Goal: Information Seeking & Learning: Check status

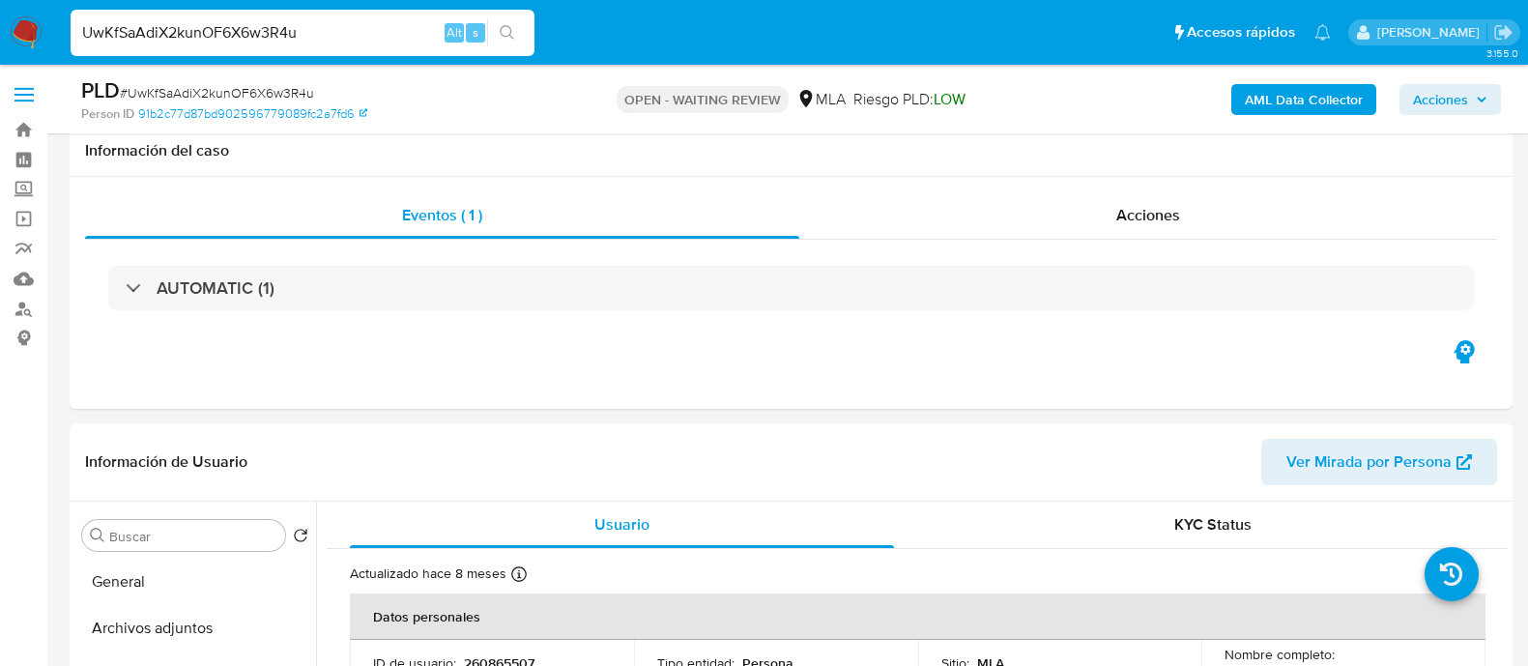
select select "10"
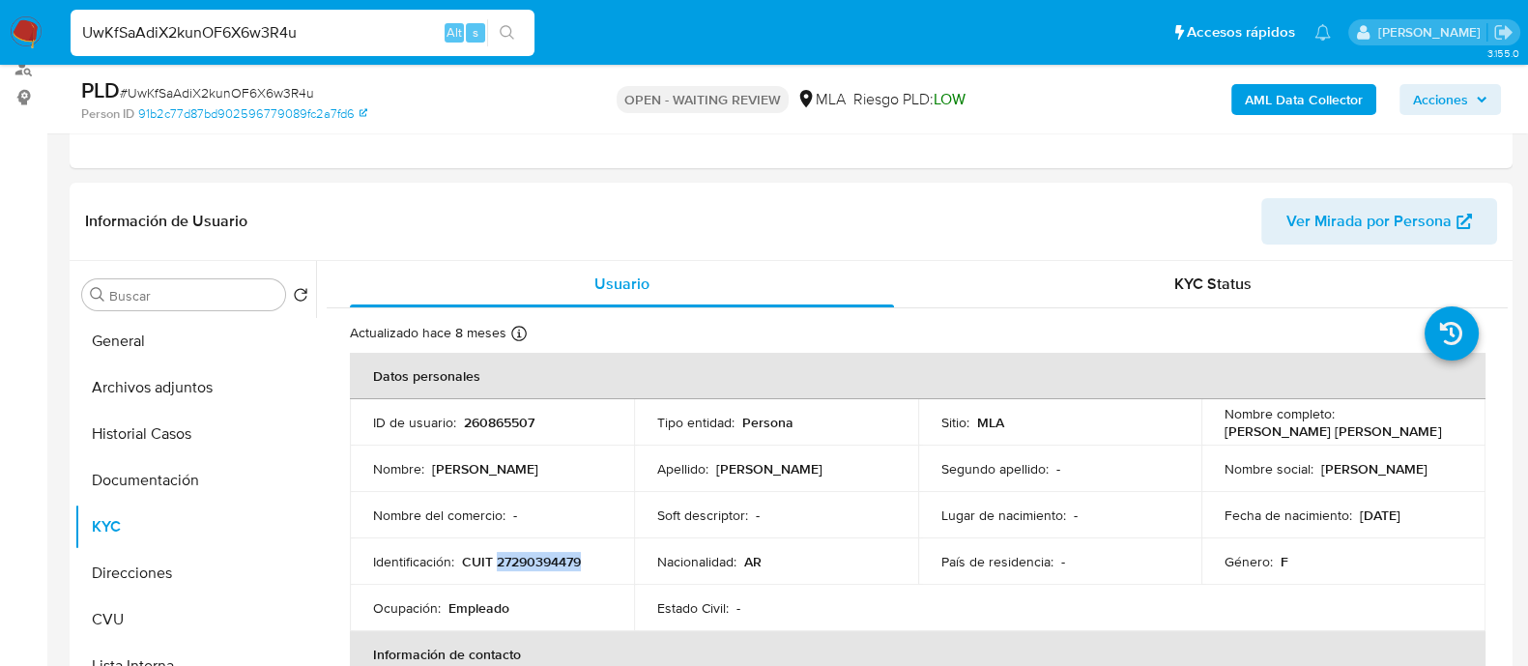
scroll to position [1074, 0]
click at [246, 27] on input "UwKfSaAdiX2kunOF6X6w3R4u" at bounding box center [303, 32] width 464 height 25
click at [245, 27] on input "UwKfSaAdiX2kunOF6X6w3R4u" at bounding box center [303, 32] width 464 height 25
paste input "gklNkCWkBJ2QzoVRP1afrz4Q"
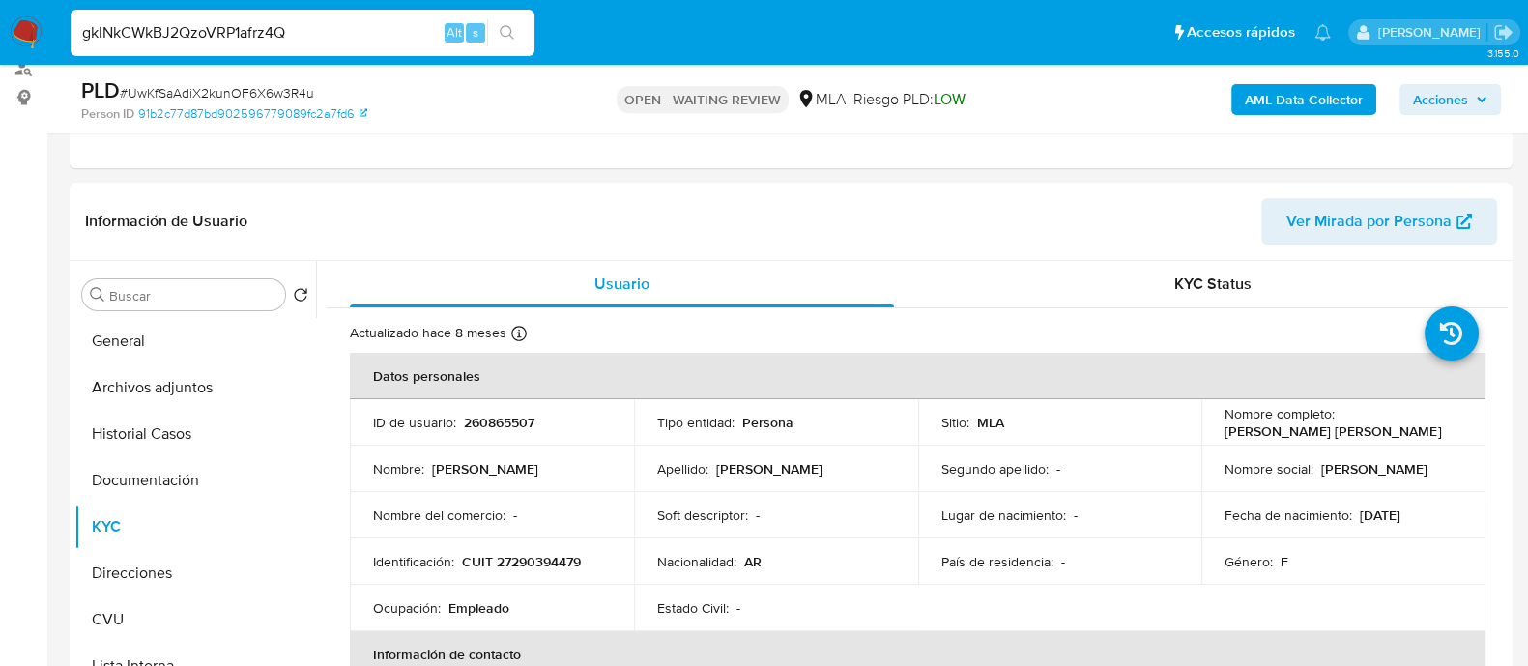
type input "gklNkCWkBJ2QzoVRP1afrz4Q"
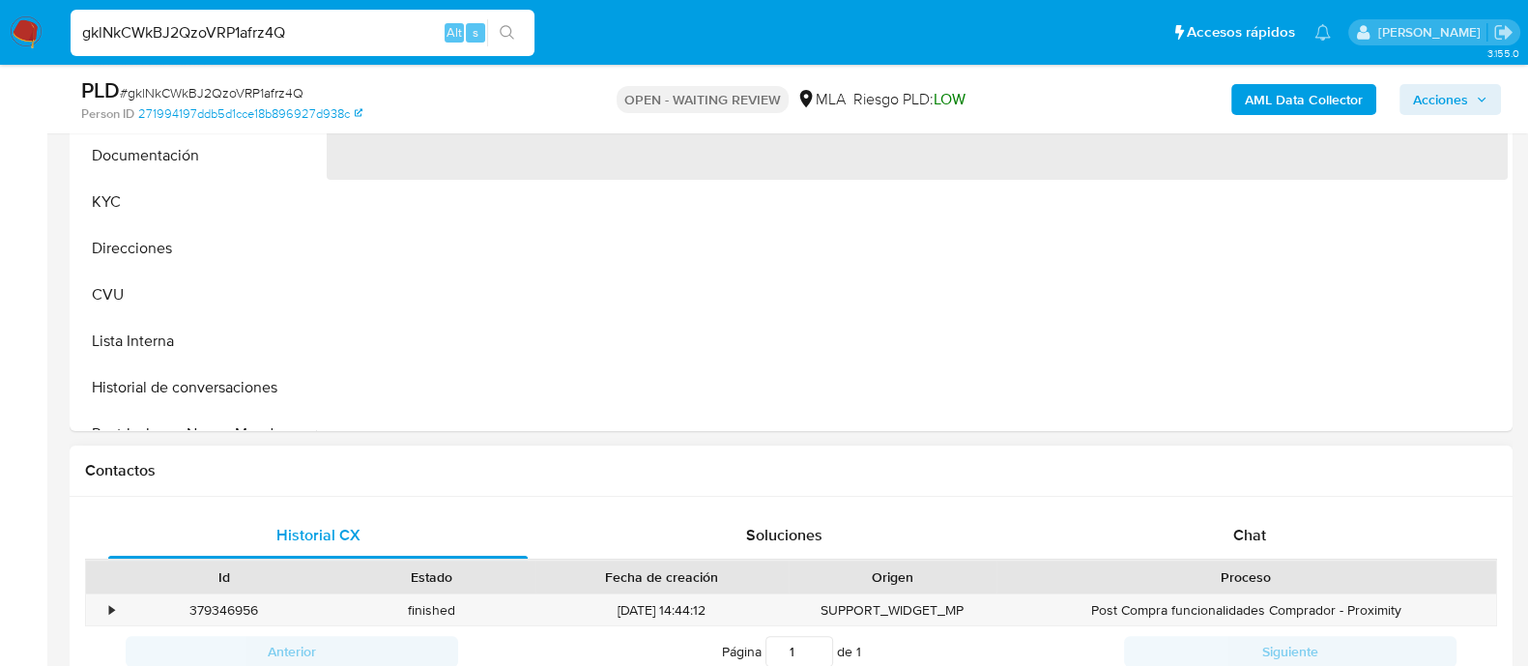
scroll to position [604, 0]
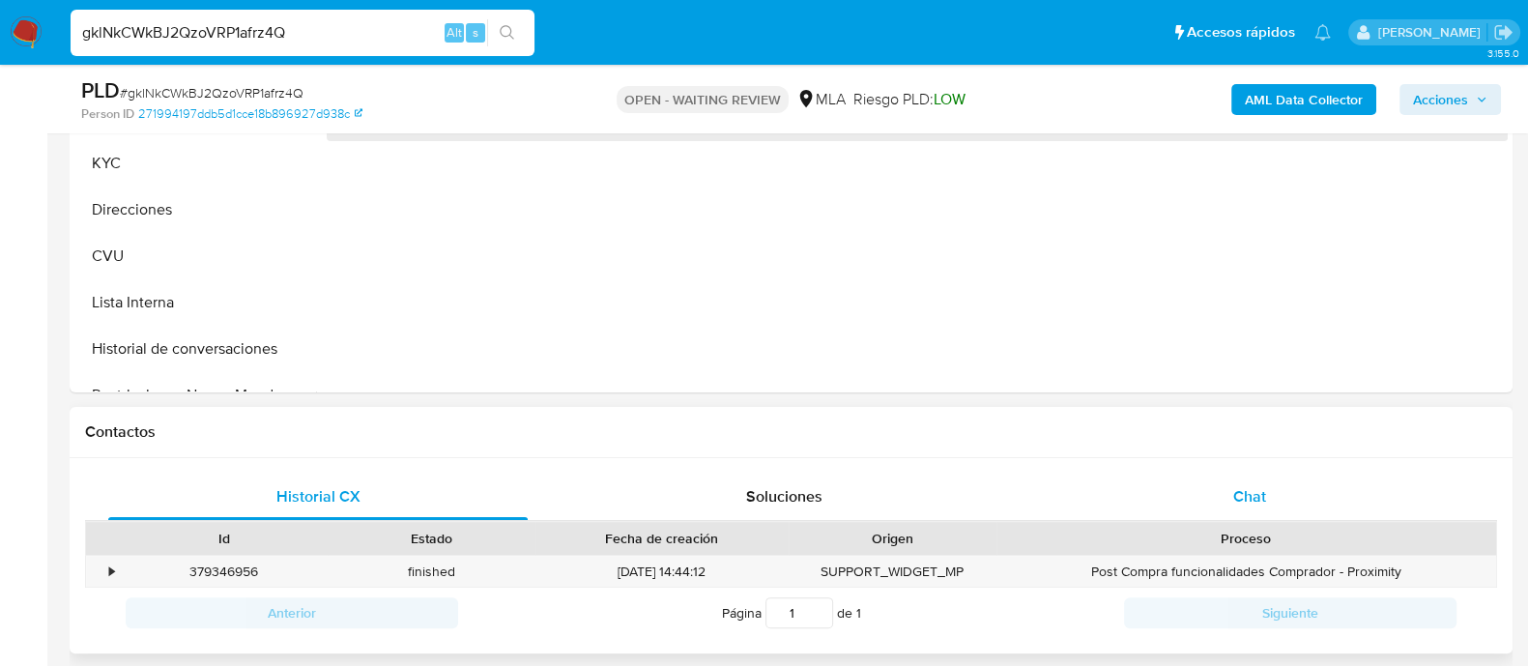
click at [1288, 486] on div "Chat" at bounding box center [1249, 497] width 419 height 46
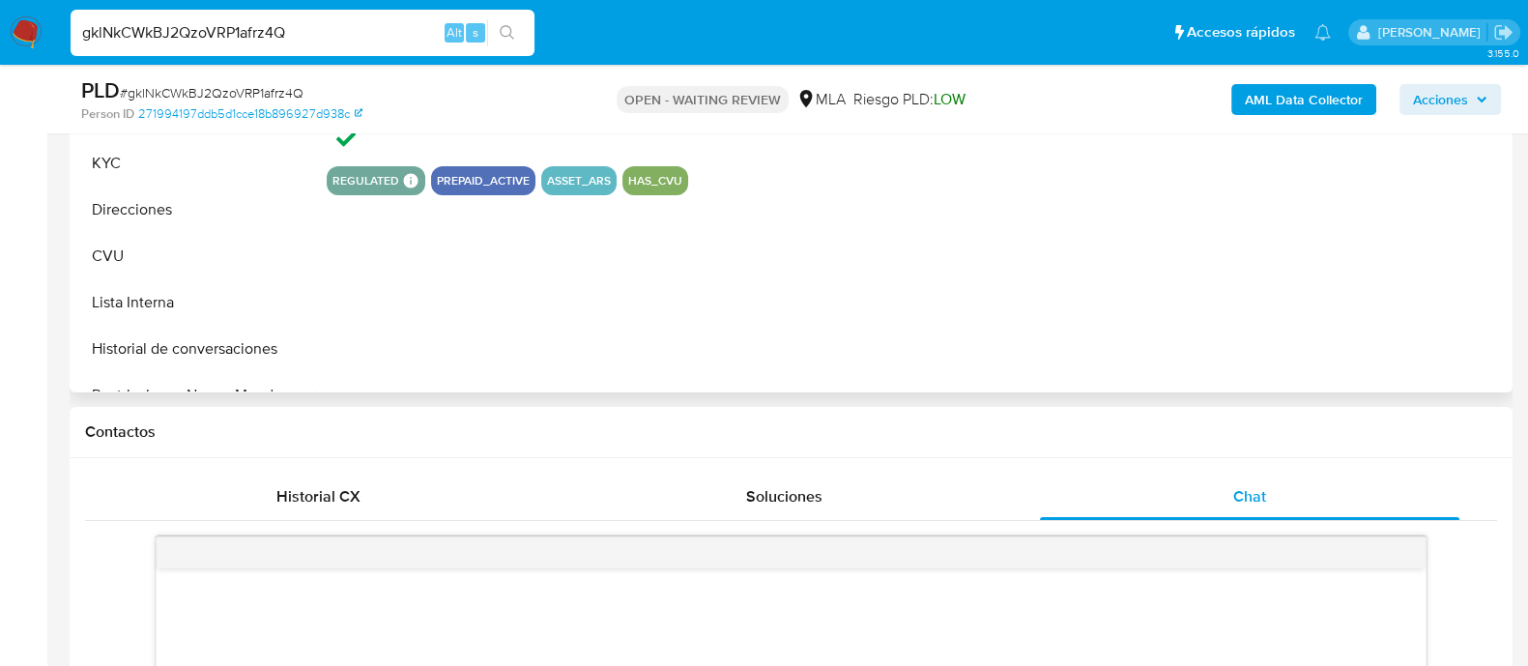
select select "10"
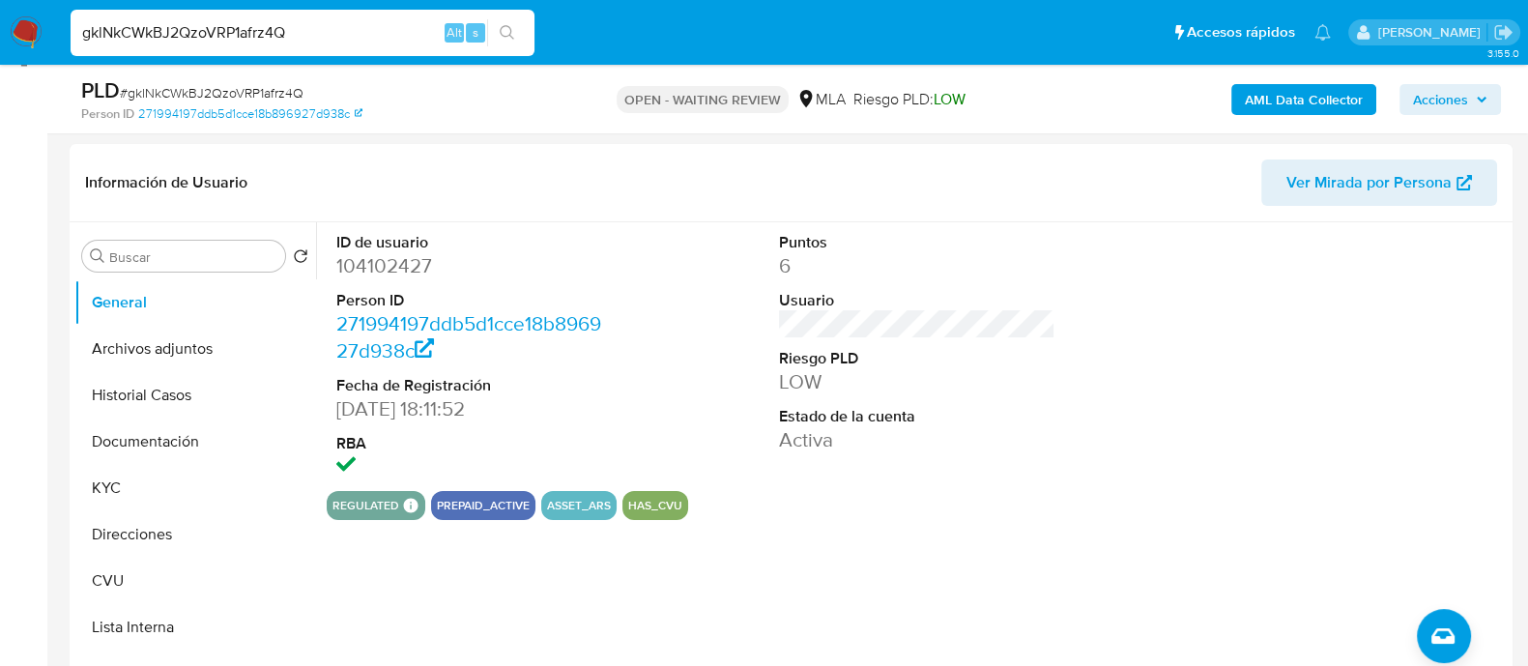
scroll to position [241, 0]
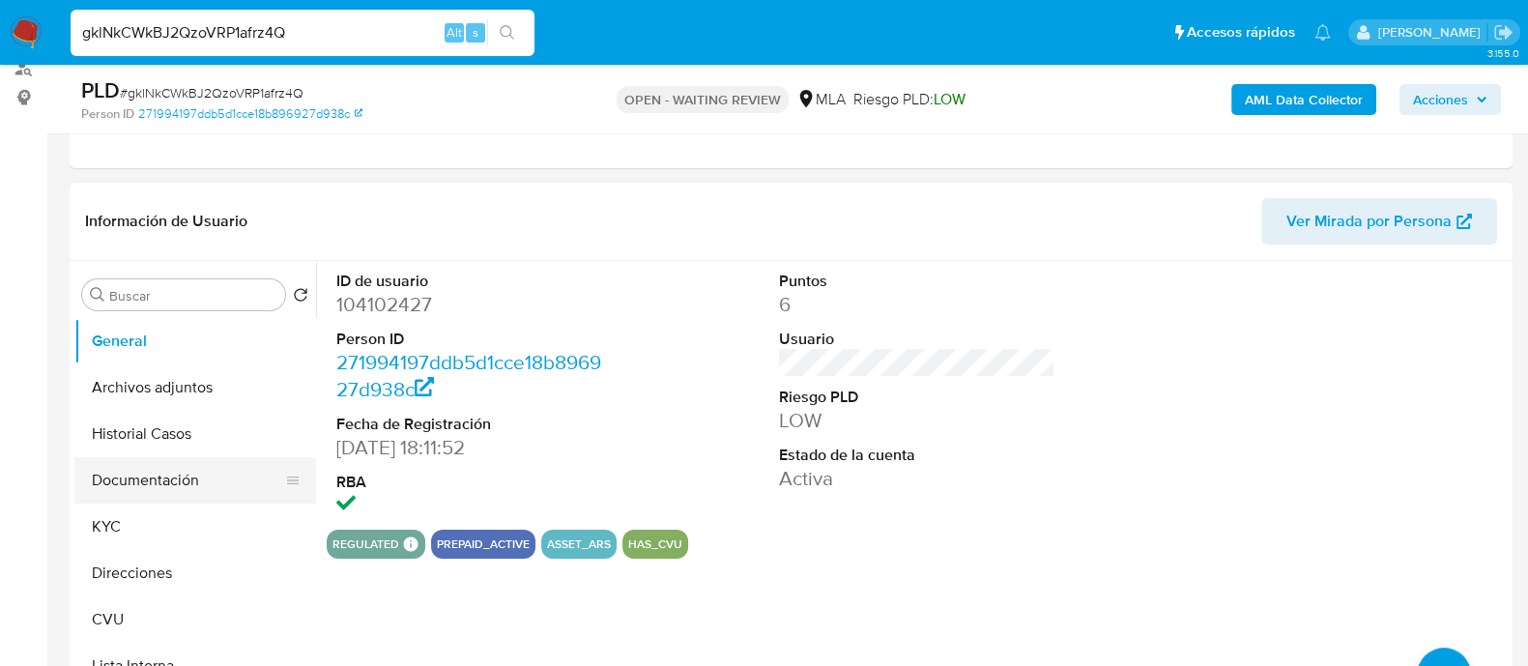
click at [162, 472] on button "Documentación" at bounding box center [187, 480] width 226 height 46
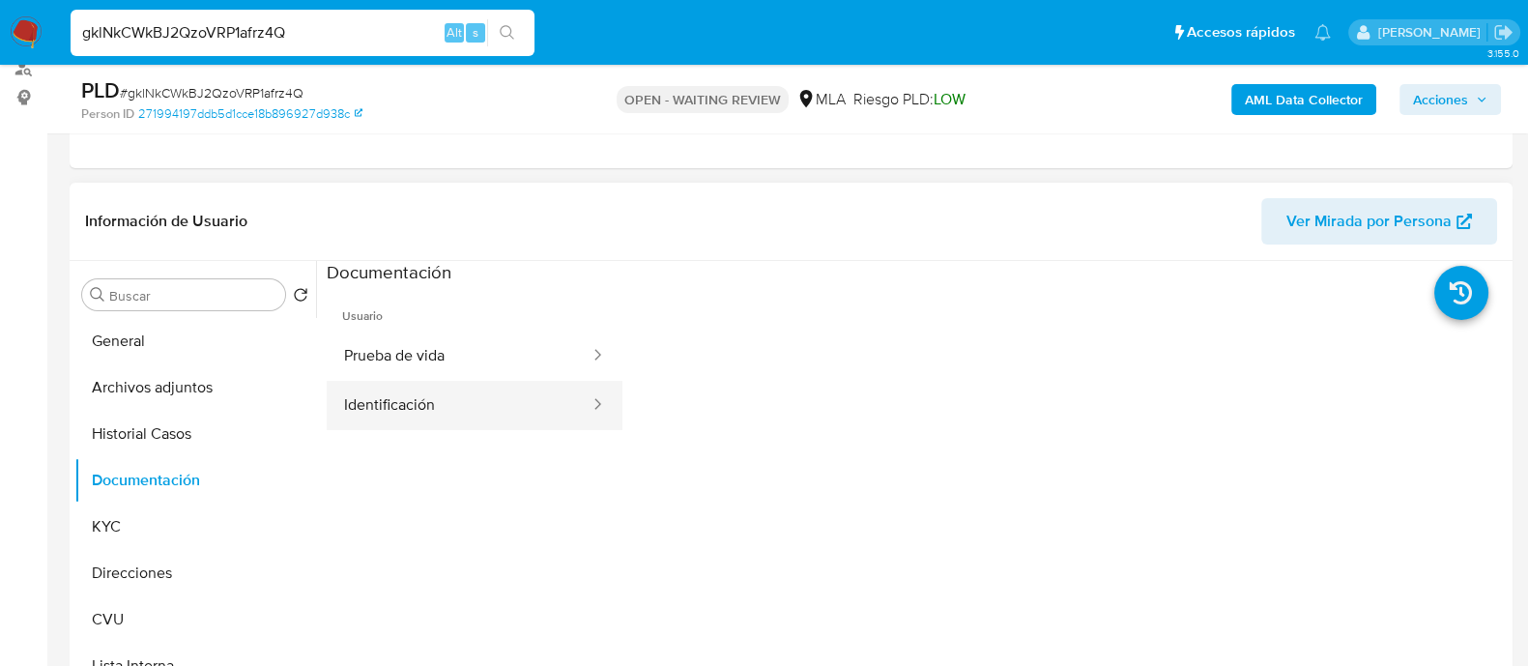
click at [413, 390] on button "Identificación" at bounding box center [459, 405] width 265 height 49
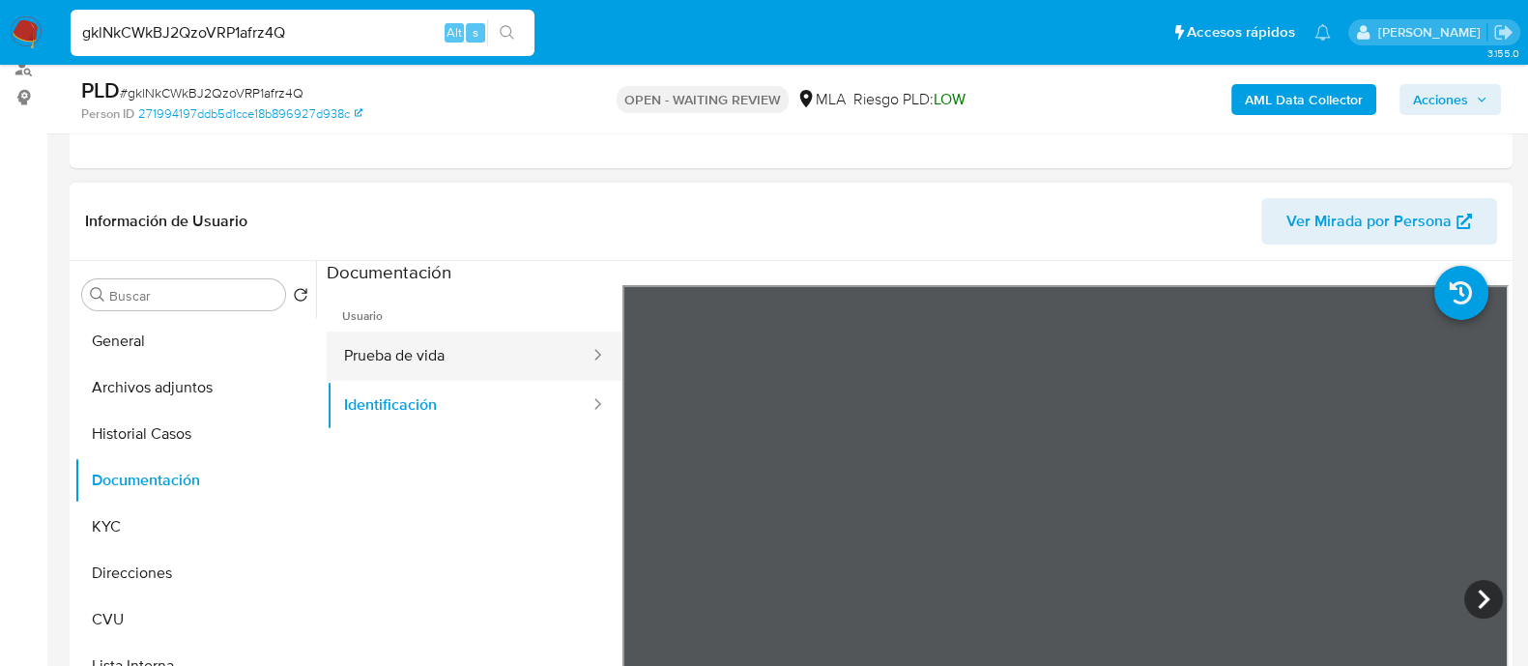
click at [443, 360] on button "Prueba de vida" at bounding box center [459, 355] width 265 height 49
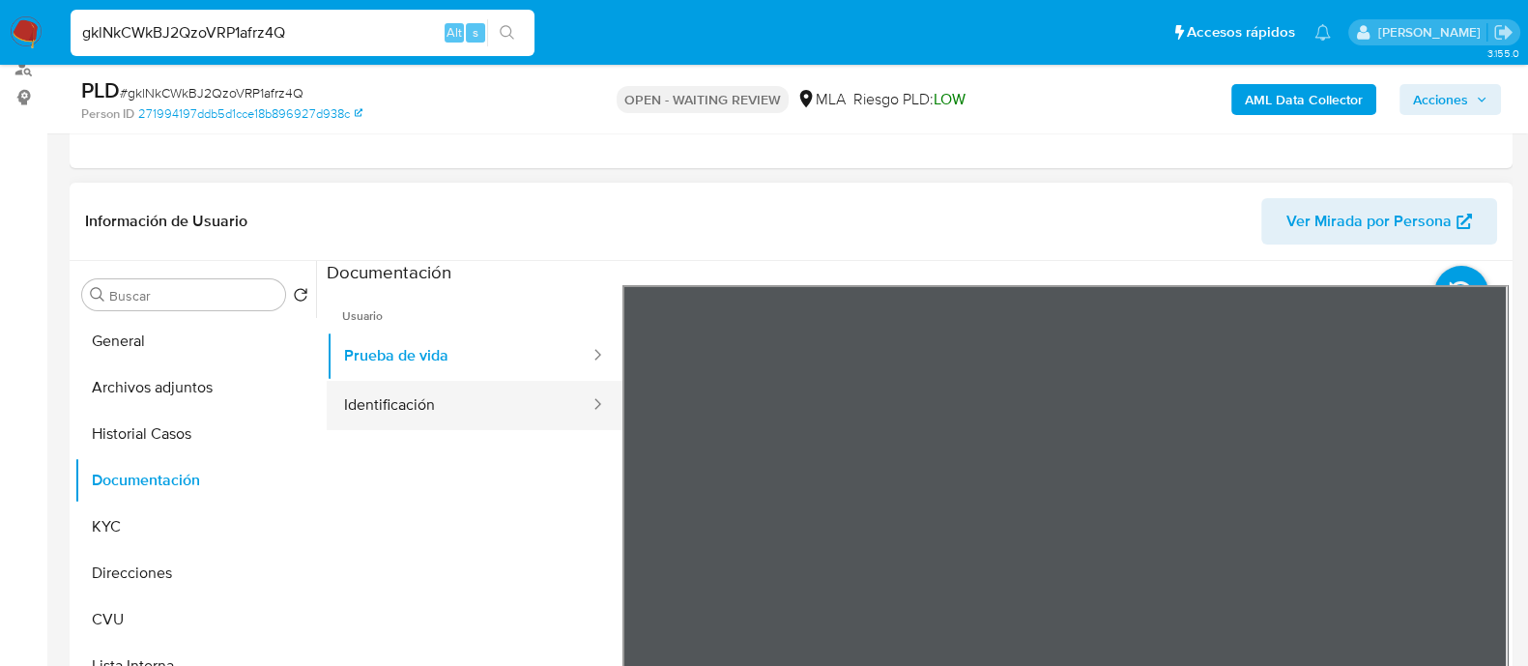
click at [438, 412] on button "Identificación" at bounding box center [459, 405] width 265 height 49
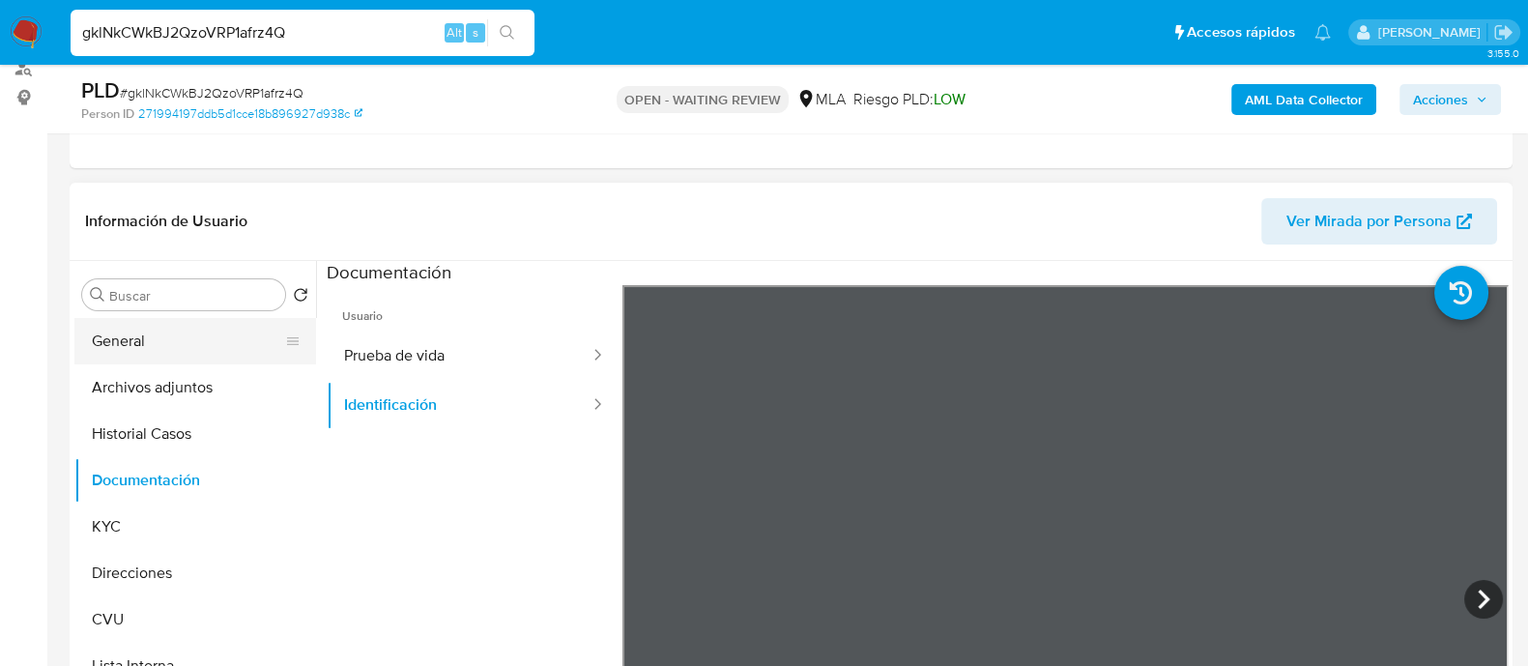
click at [204, 335] on button "General" at bounding box center [187, 341] width 226 height 46
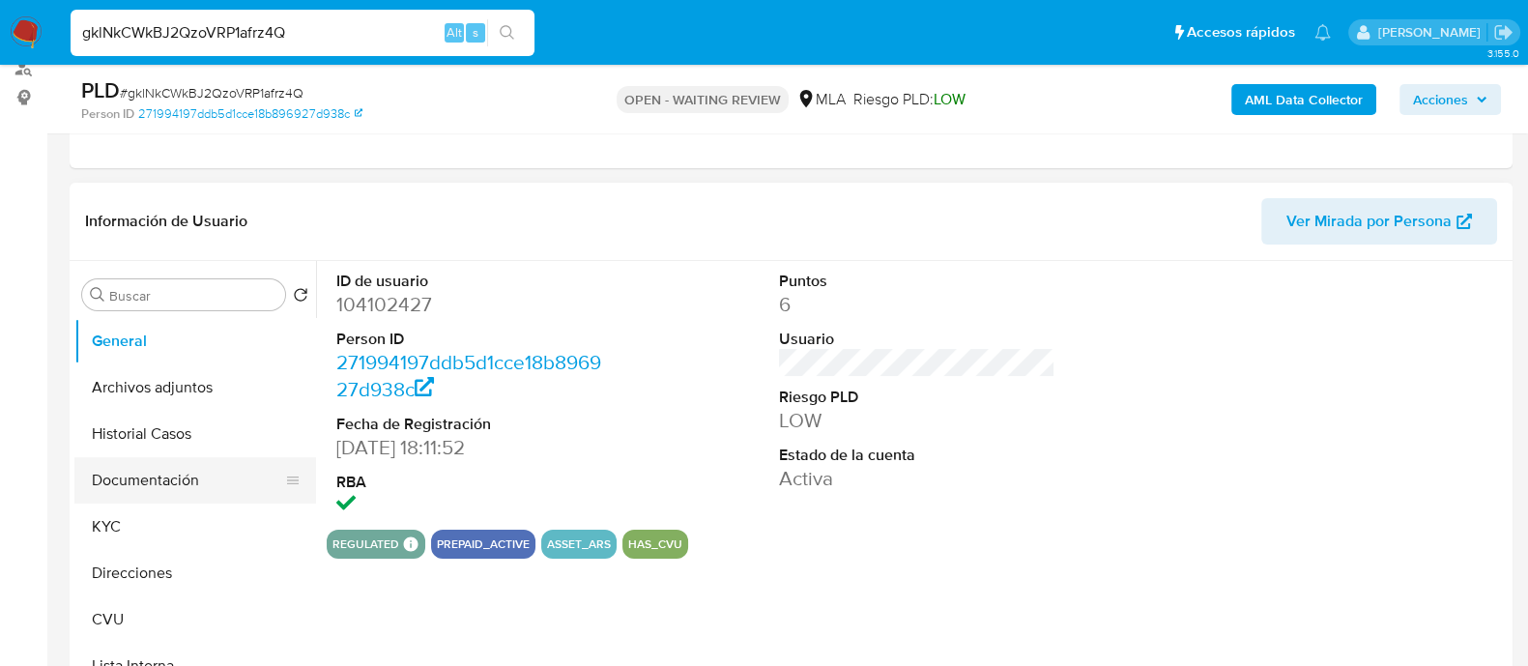
click at [155, 478] on button "Documentación" at bounding box center [187, 480] width 226 height 46
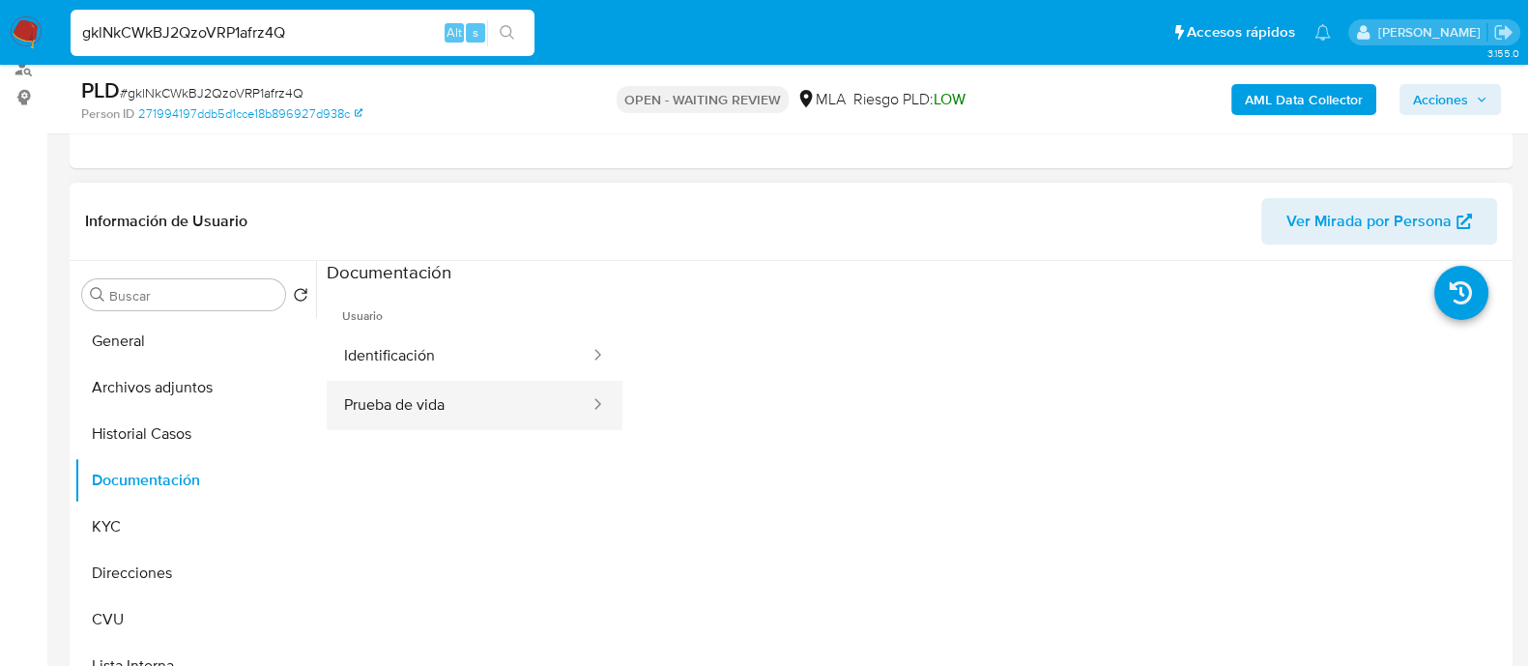
click at [427, 383] on button "Prueba de vida" at bounding box center [459, 405] width 265 height 49
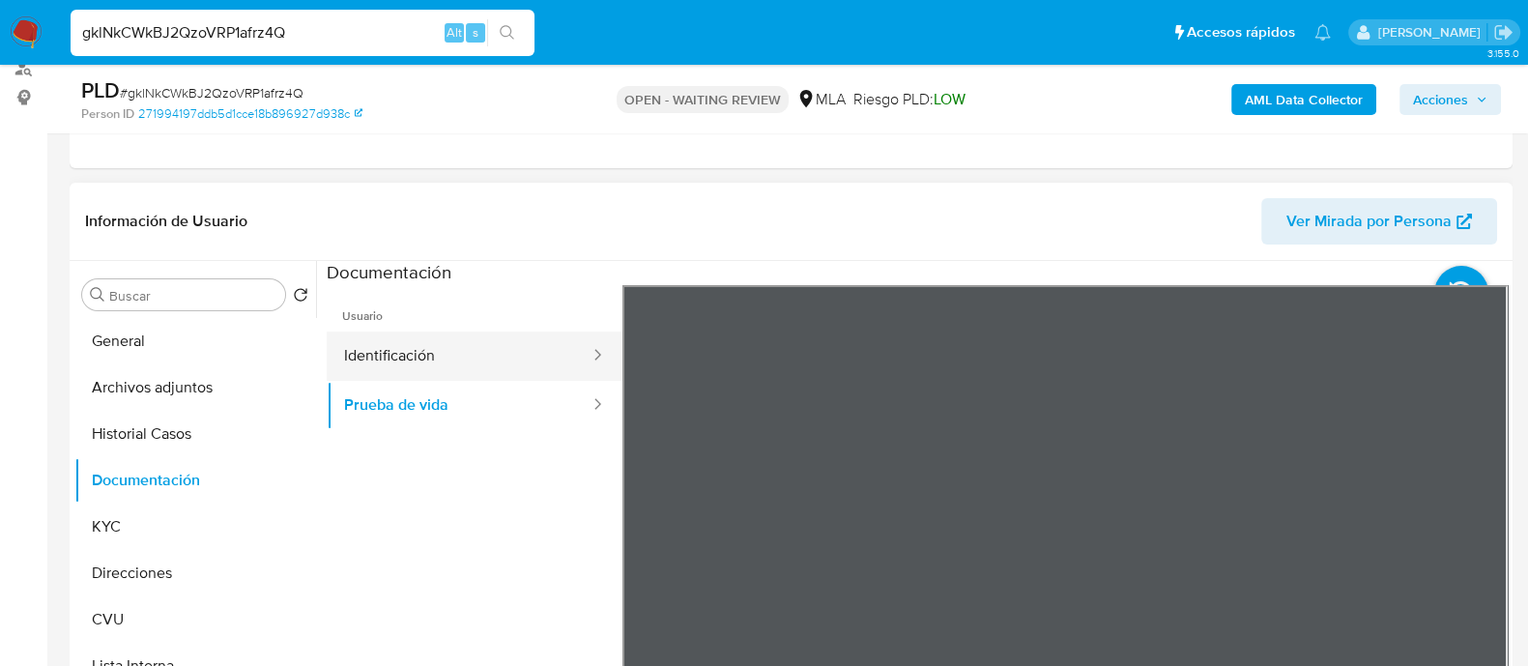
click at [545, 360] on button "Identificación" at bounding box center [459, 355] width 265 height 49
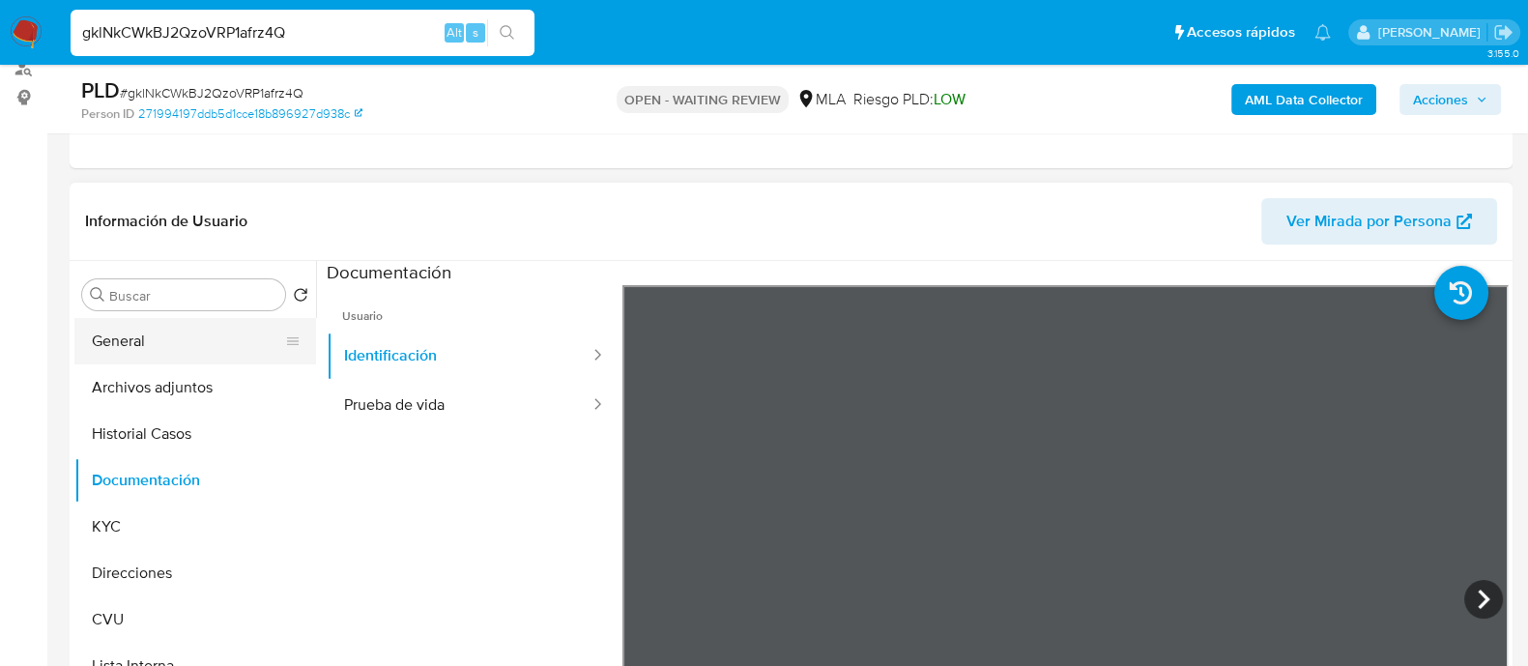
click at [142, 326] on button "General" at bounding box center [187, 341] width 226 height 46
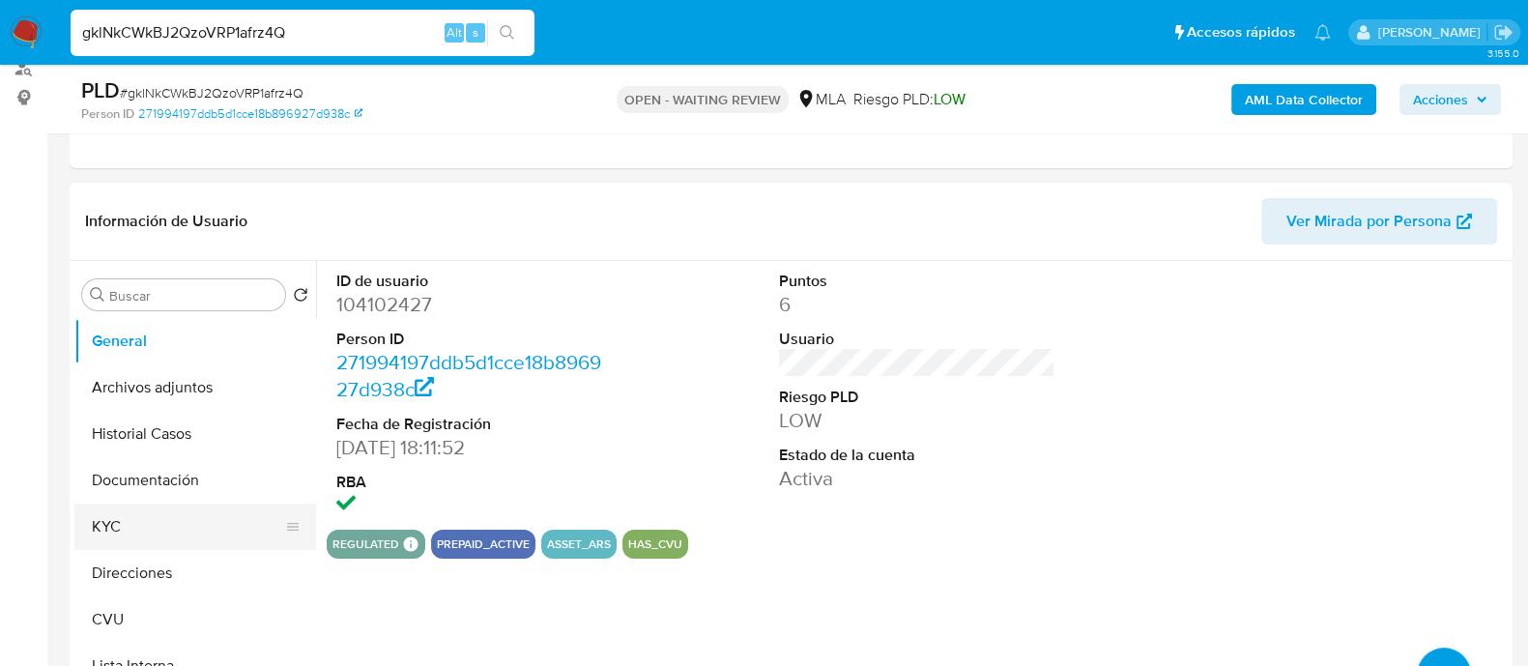
click at [87, 511] on button "KYC" at bounding box center [187, 526] width 226 height 46
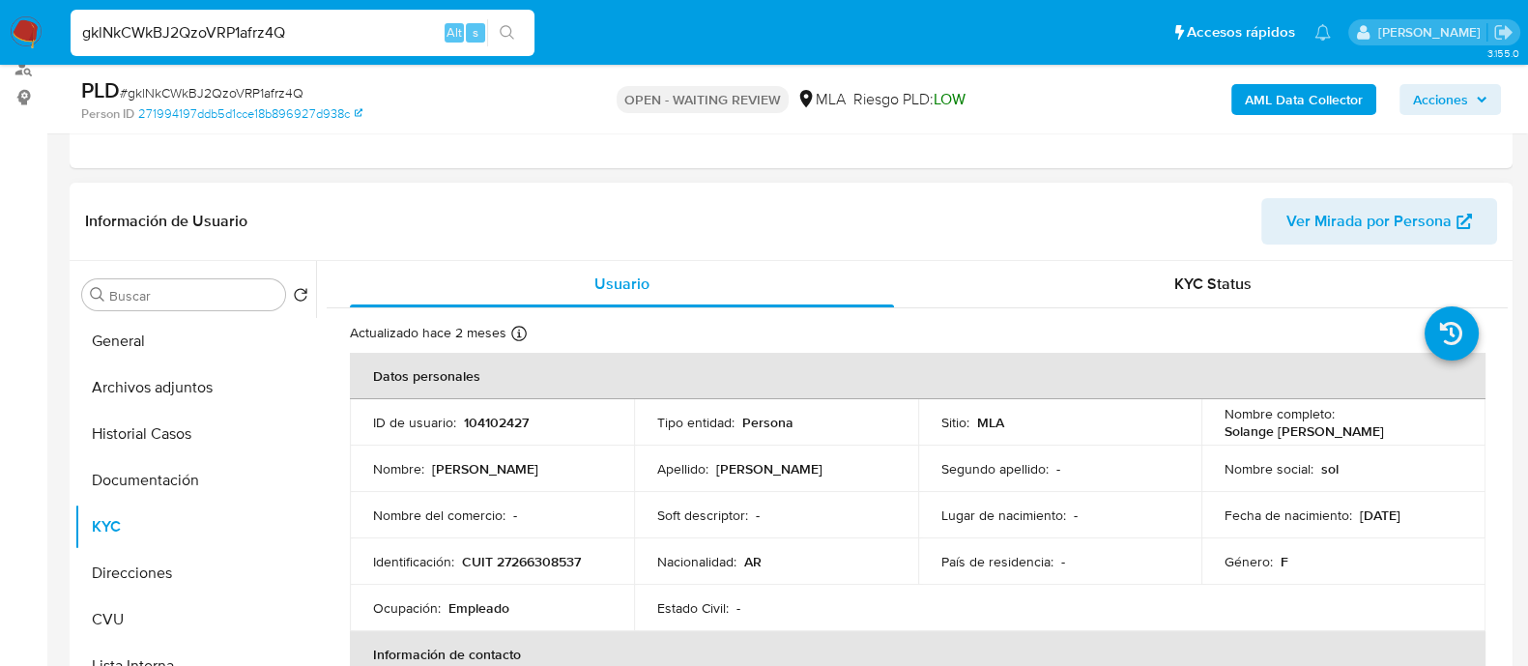
click at [485, 419] on p "104102427" at bounding box center [496, 422] width 65 height 17
copy p "104102427"
click at [501, 424] on p "104102427" at bounding box center [496, 422] width 65 height 17
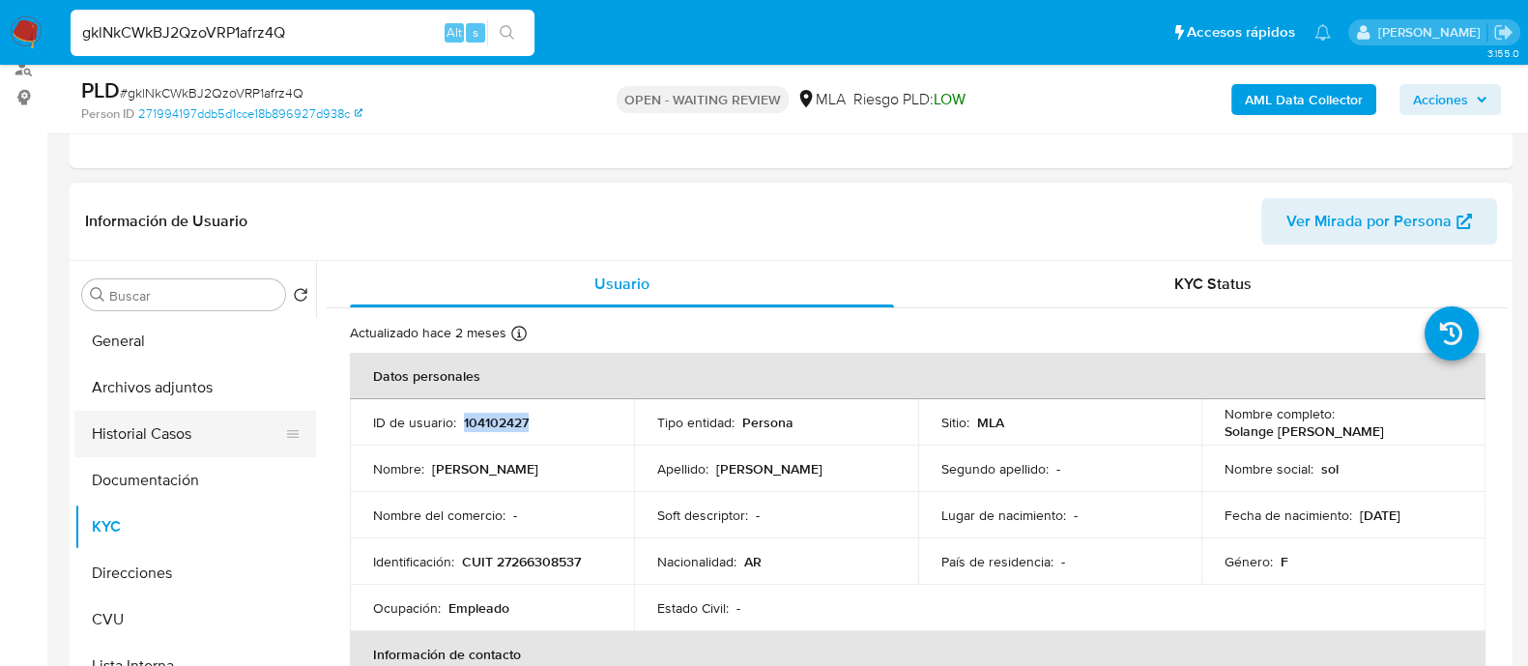
click at [152, 424] on button "Historial Casos" at bounding box center [187, 434] width 226 height 46
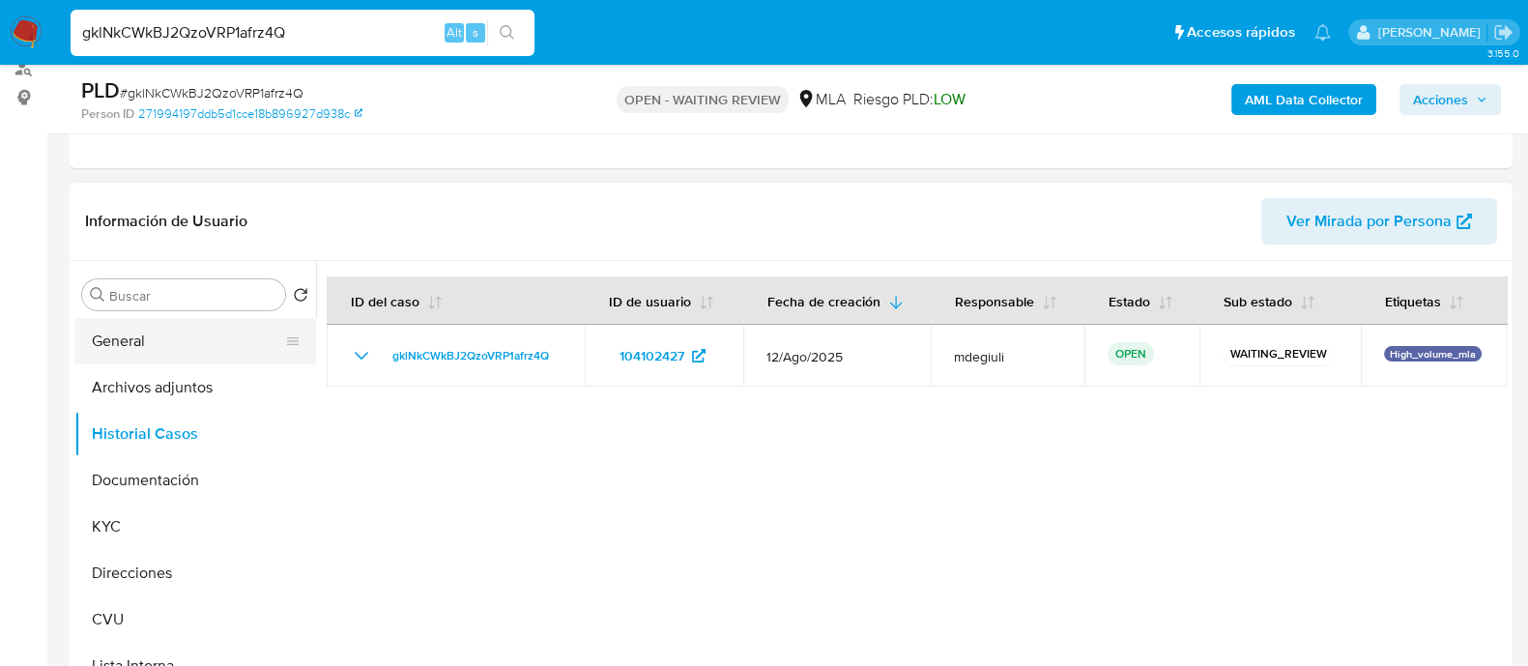
click at [156, 345] on button "General" at bounding box center [187, 341] width 226 height 46
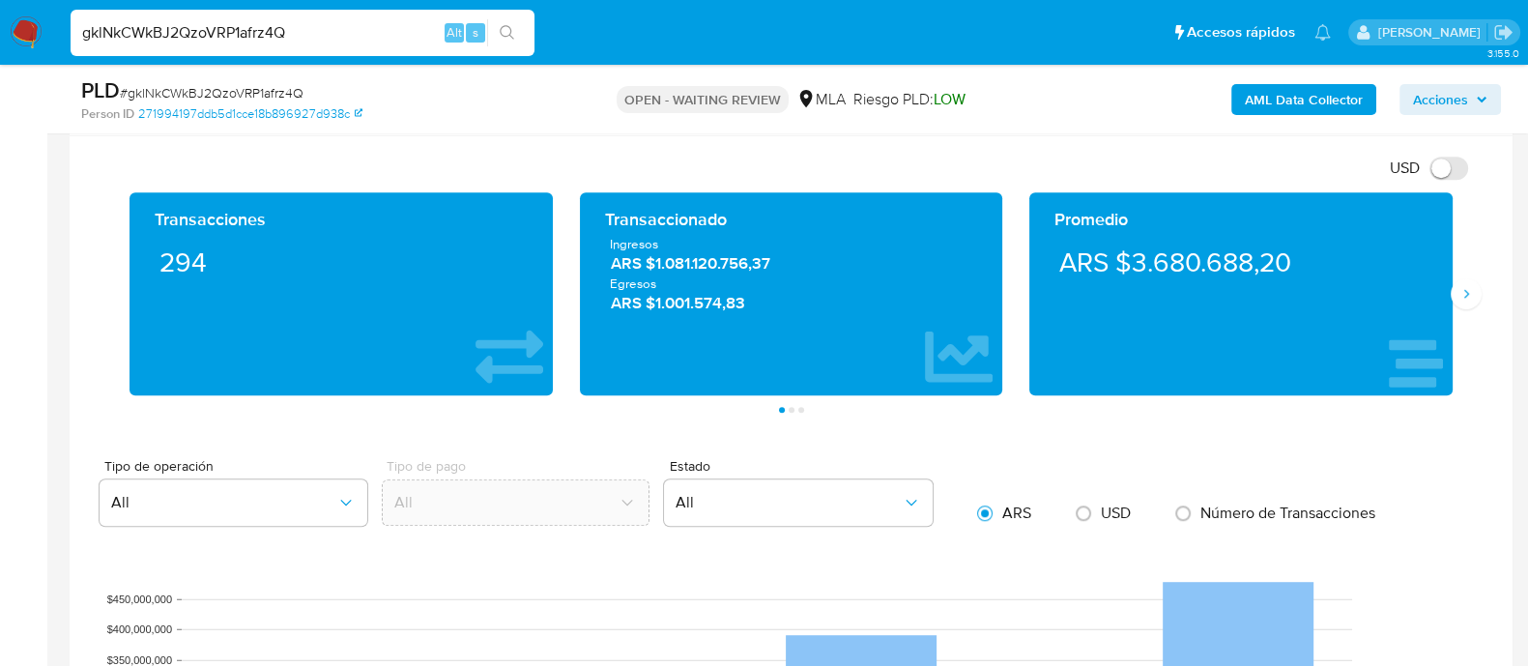
scroll to position [1208, 0]
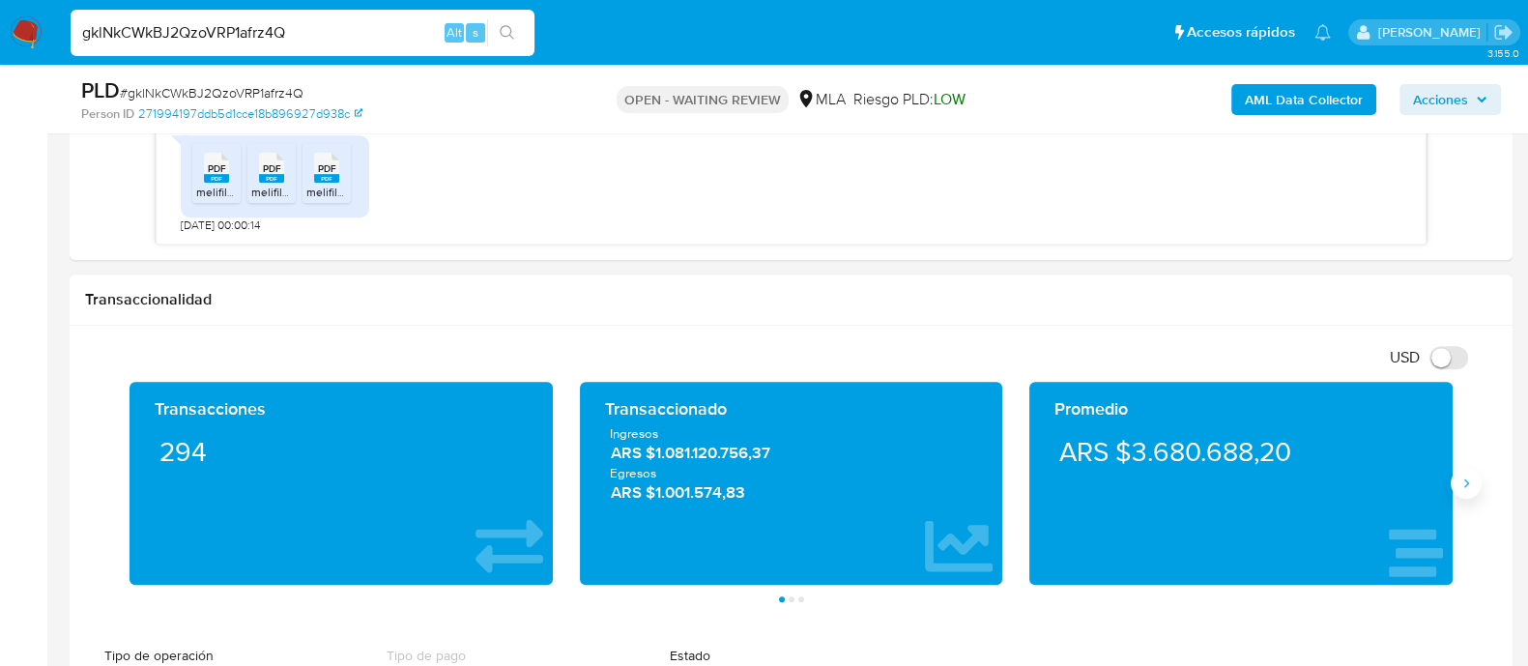
click at [1466, 485] on icon "Siguiente" at bounding box center [1465, 482] width 15 height 15
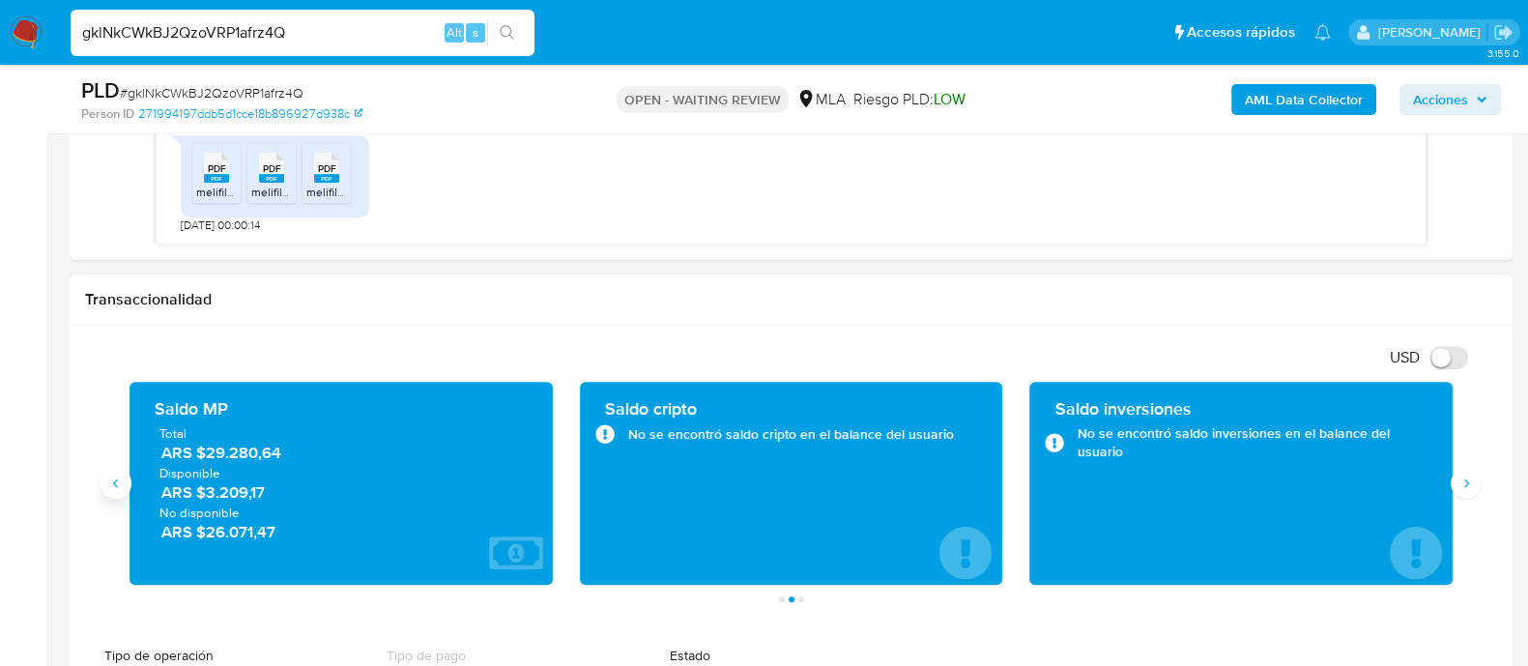
click at [120, 481] on icon "Anterior" at bounding box center [115, 482] width 15 height 15
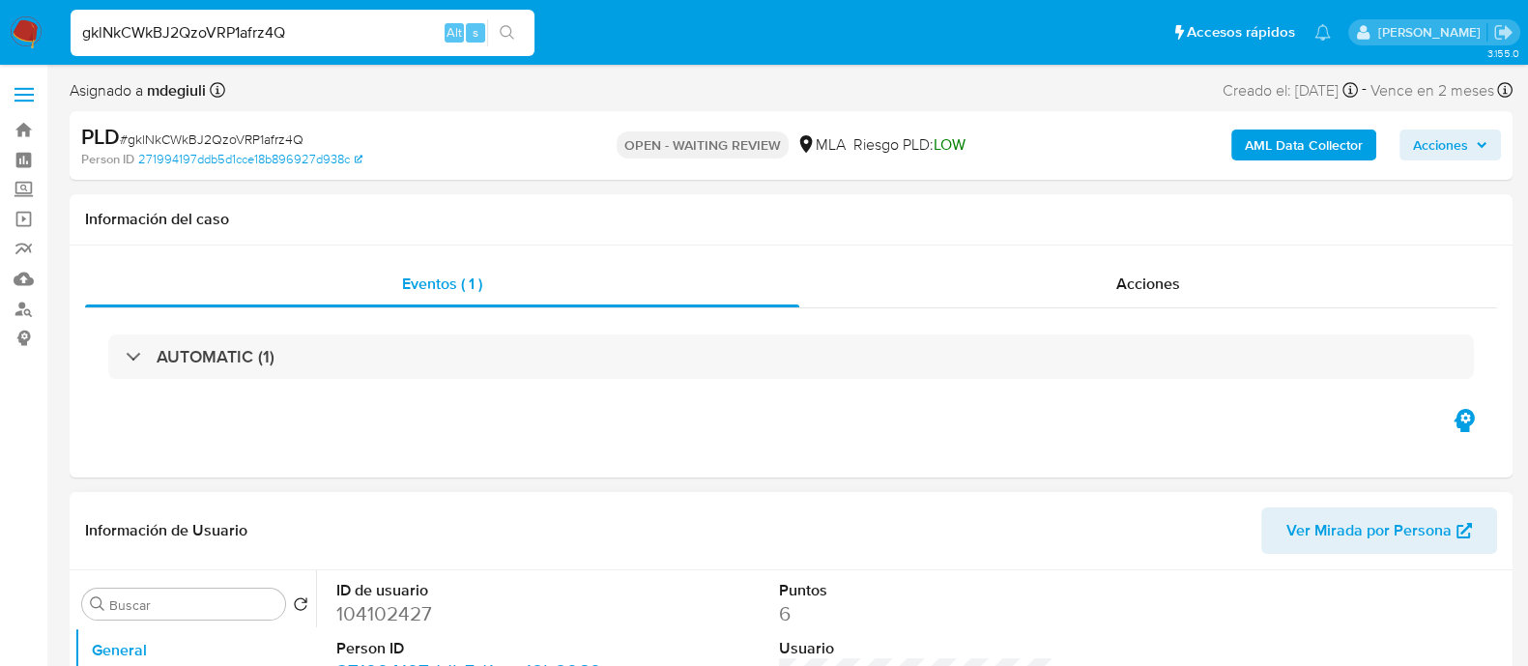
scroll to position [120, 0]
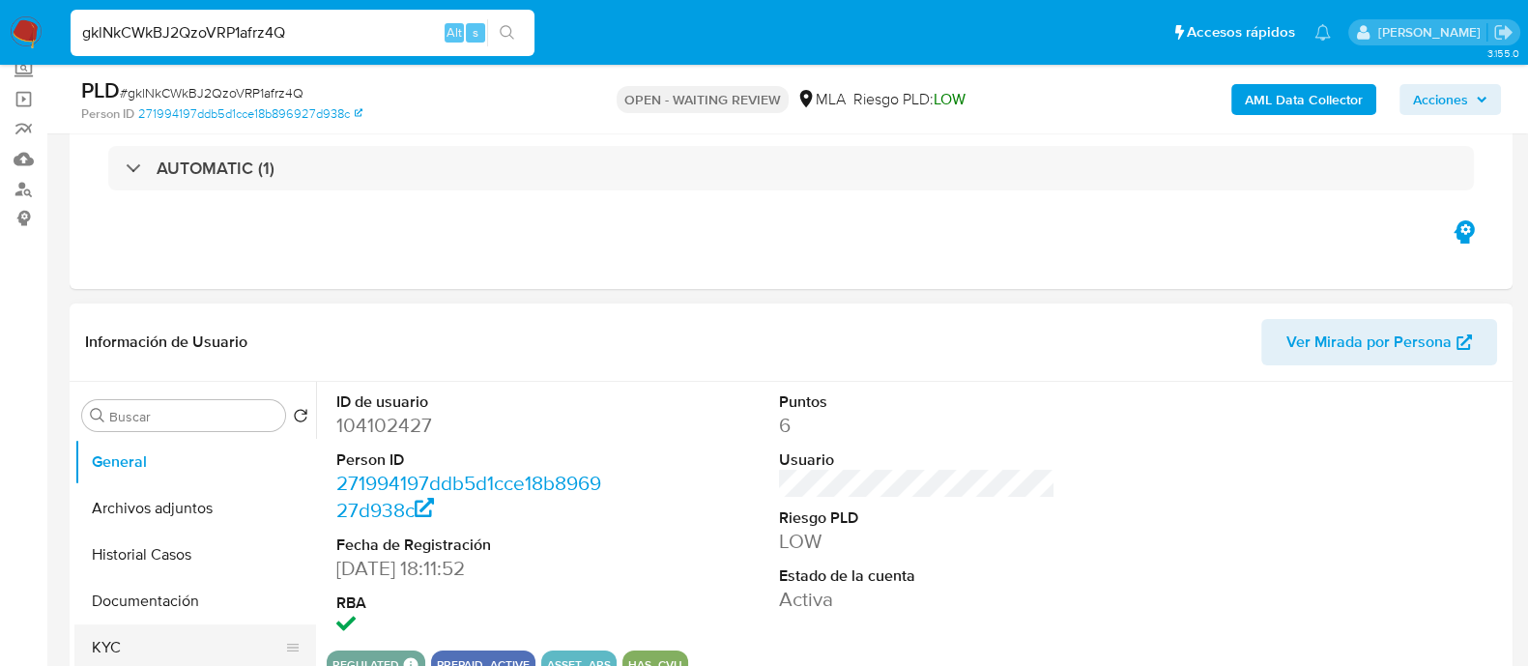
click at [122, 644] on button "KYC" at bounding box center [187, 647] width 226 height 46
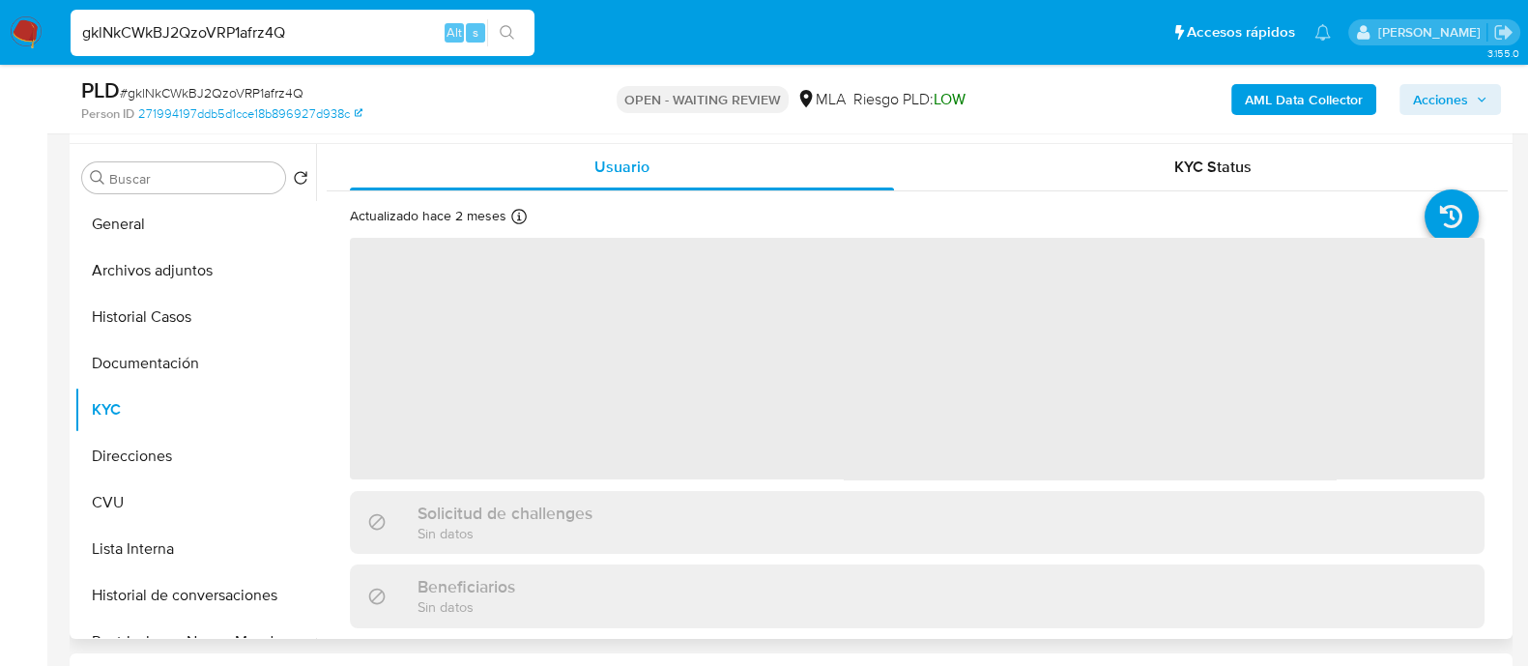
scroll to position [362, 0]
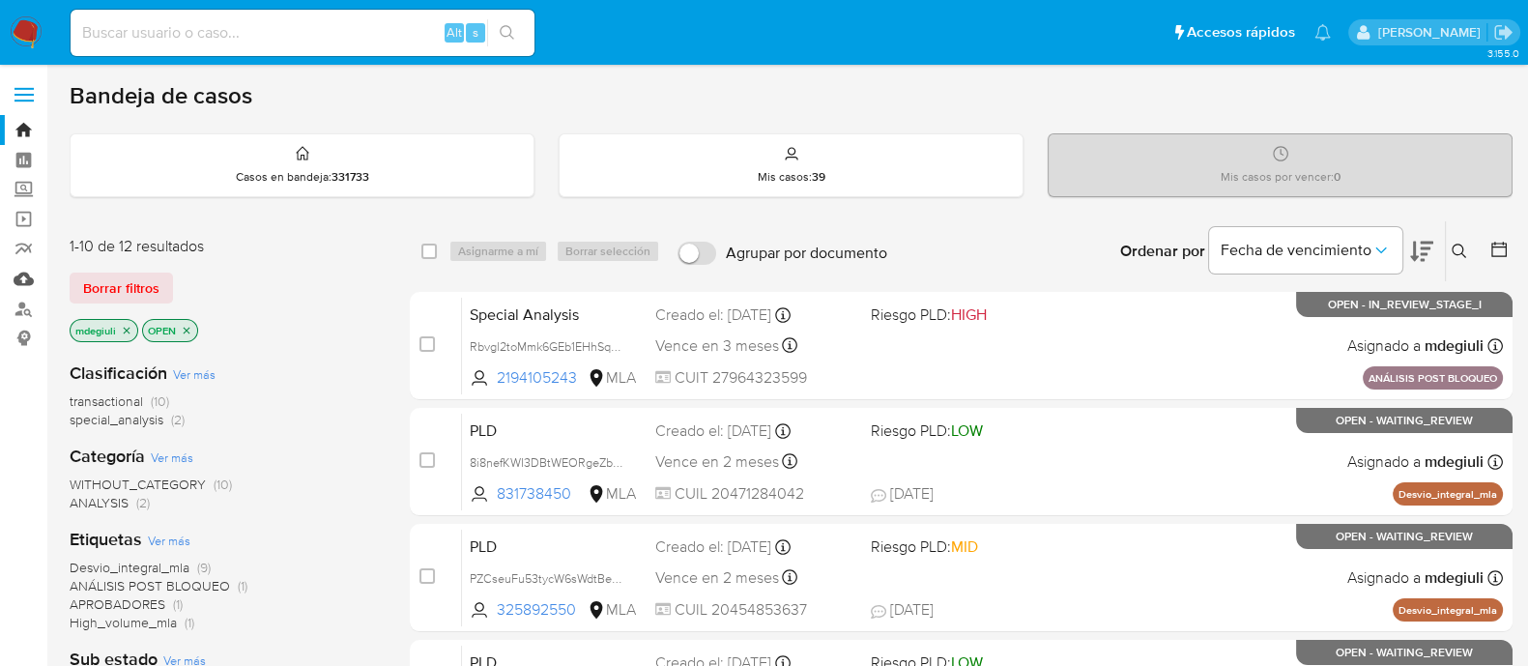
click at [21, 280] on link "Mulan" at bounding box center [115, 279] width 230 height 30
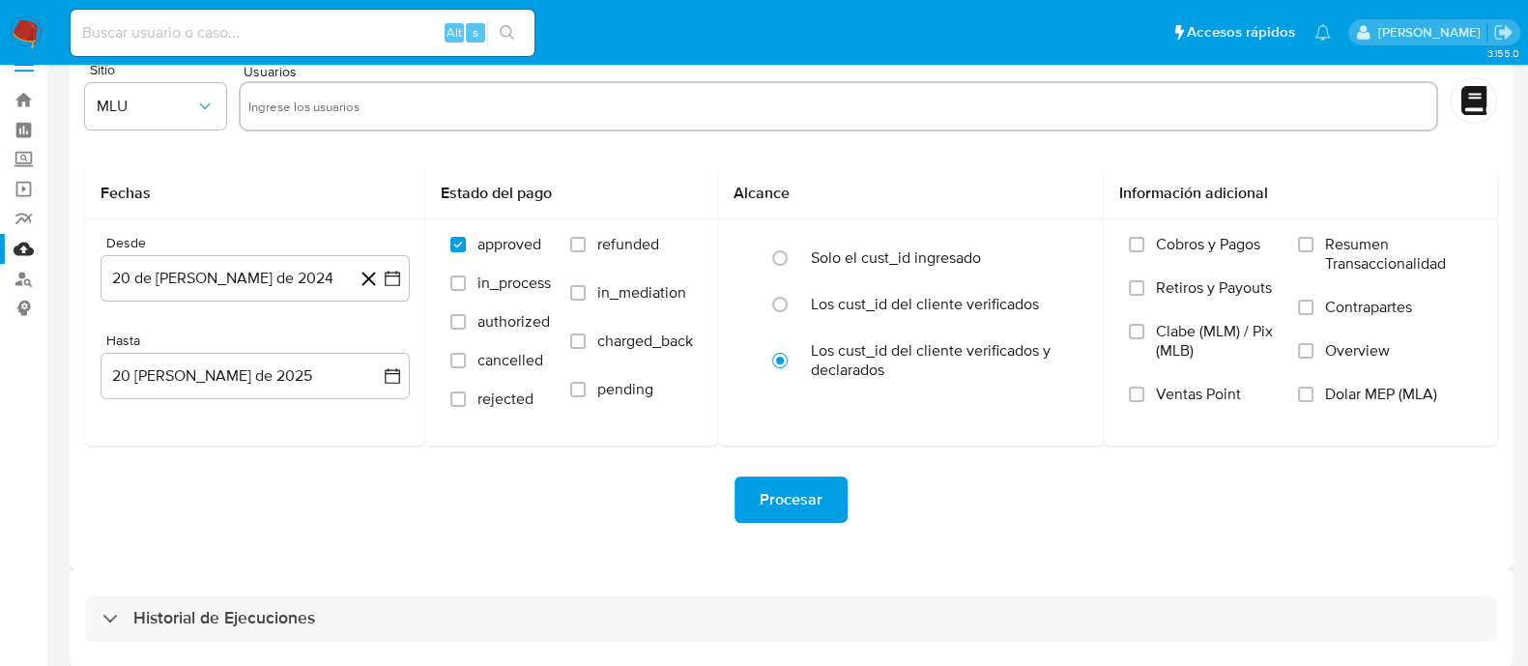
scroll to position [43, 0]
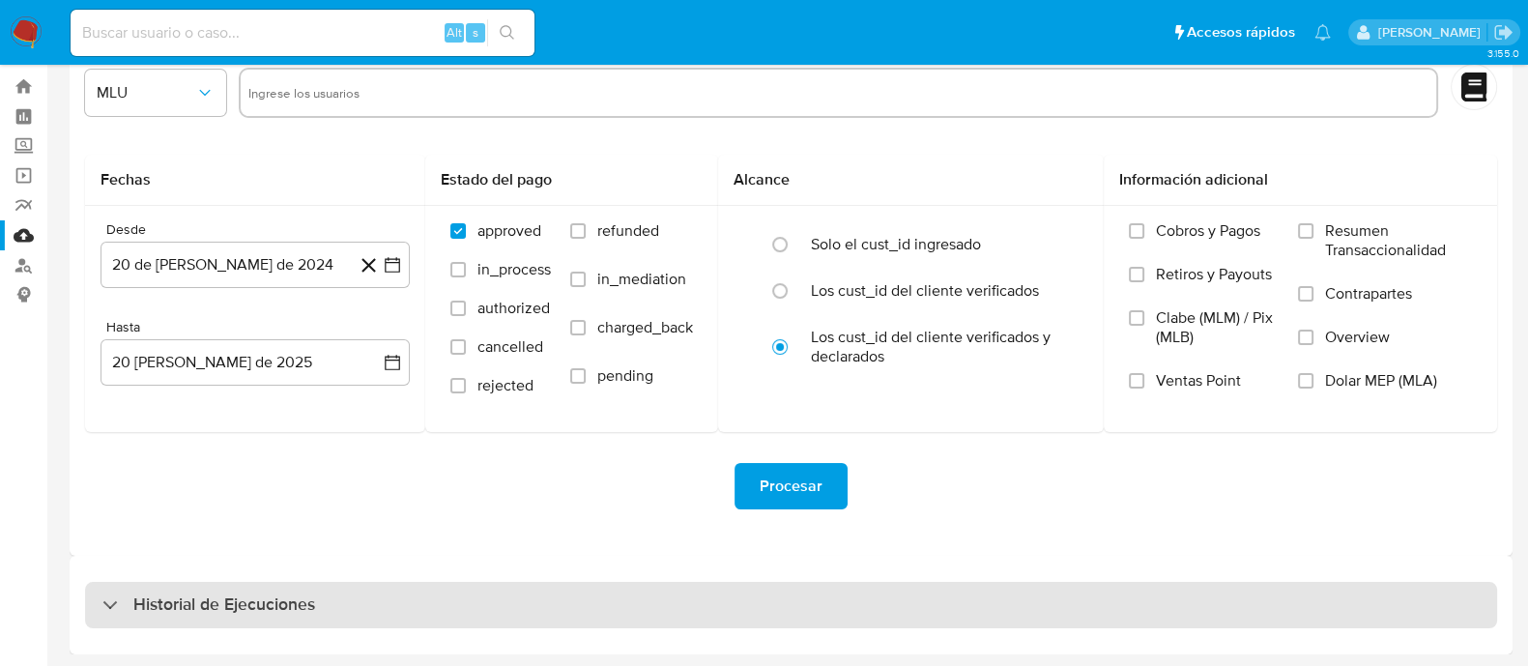
click at [315, 618] on div "Historial de Ejecuciones" at bounding box center [791, 605] width 1412 height 46
select select "10"
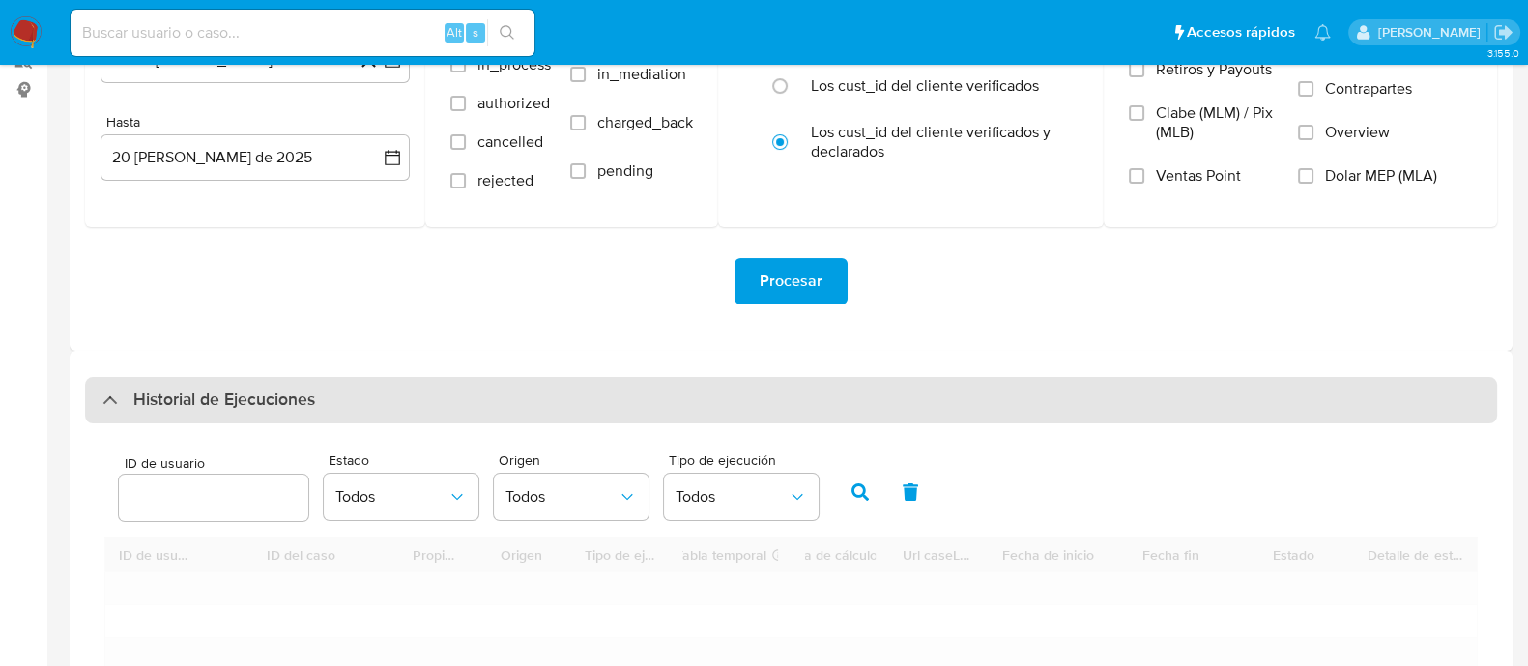
scroll to position [285, 0]
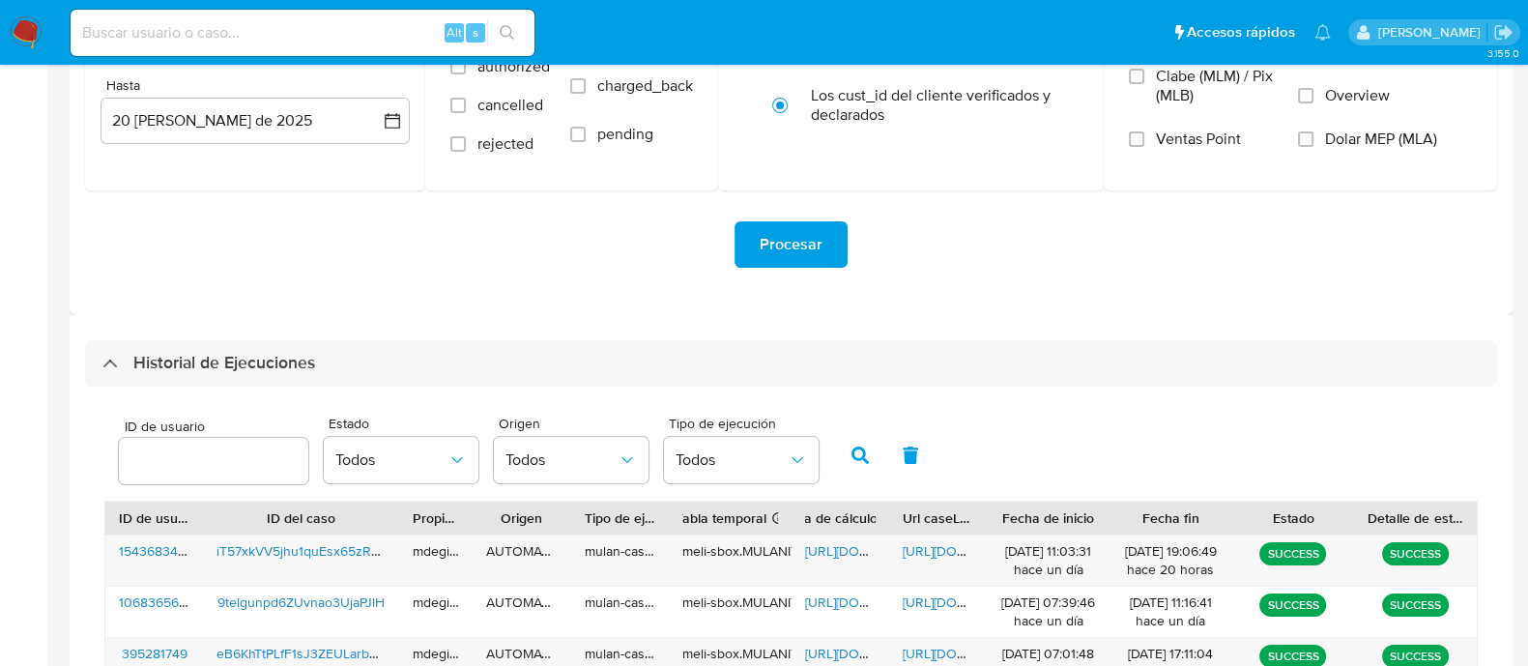
click at [233, 465] on input "number" at bounding box center [213, 460] width 189 height 25
type input "104102427"
click at [864, 478] on div "ID de usuario 104102427 Estado Todos Origen Todos Tipo de ejecución Todos" at bounding box center [790, 453] width 1373 height 95
click at [852, 455] on icon "button" at bounding box center [859, 454] width 17 height 17
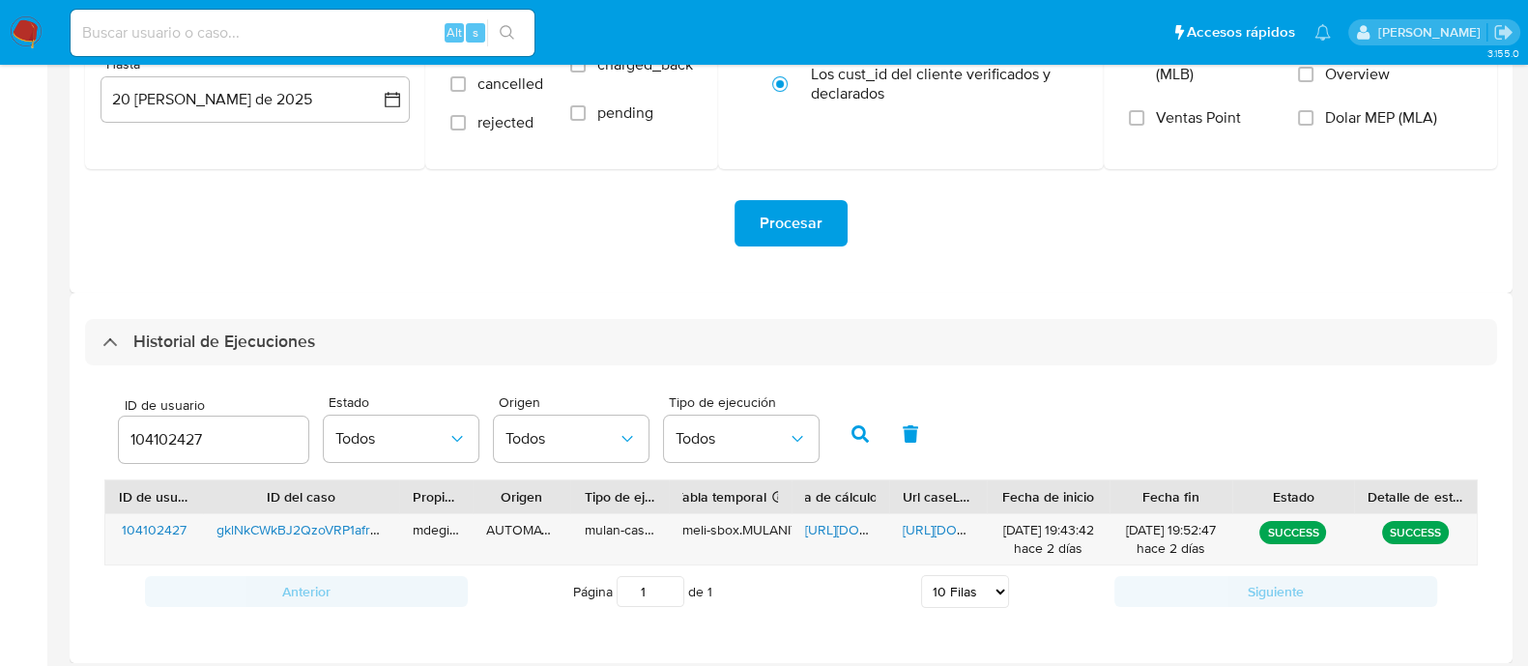
scroll to position [313, 0]
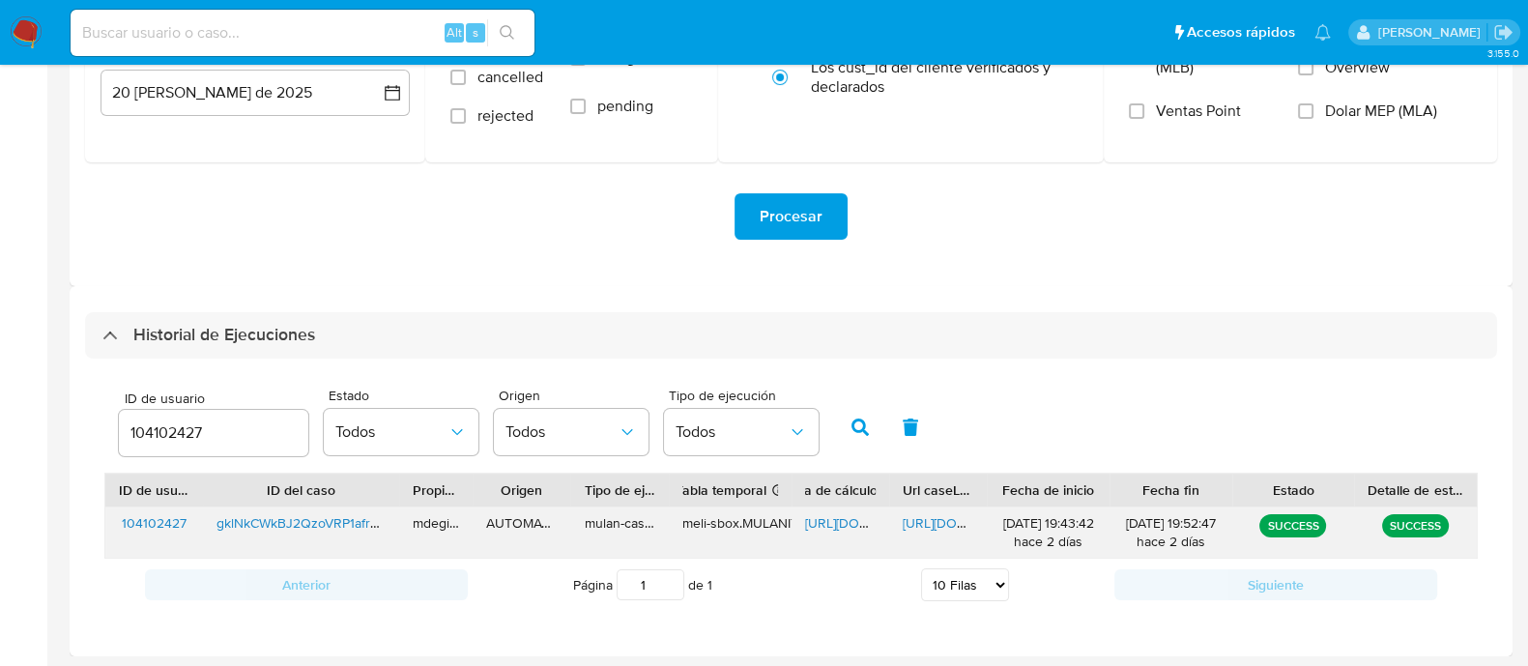
click at [842, 520] on span "https://docs.google.com/spreadsheets/d/1xfP_aCe7RFL1w-dfIkVTcpgMB0qQ5JbGDz81XsQ…" at bounding box center [871, 522] width 133 height 19
click at [931, 525] on span "https://docs.google.com/document/d/1HVvibwjR5A9klFFFvLn-Uyse7f8VStfWHq8pjJ3RKZA…" at bounding box center [969, 522] width 133 height 19
